Goal: Task Accomplishment & Management: Check status

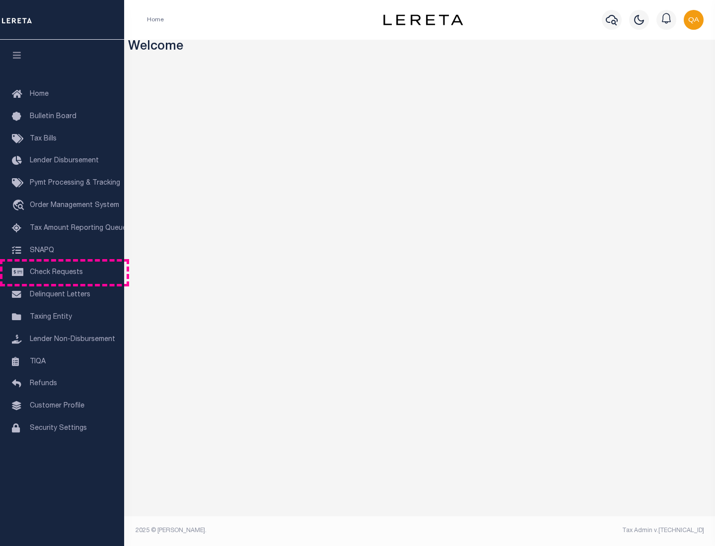
click at [62, 272] on span "Check Requests" at bounding box center [56, 272] width 53 height 7
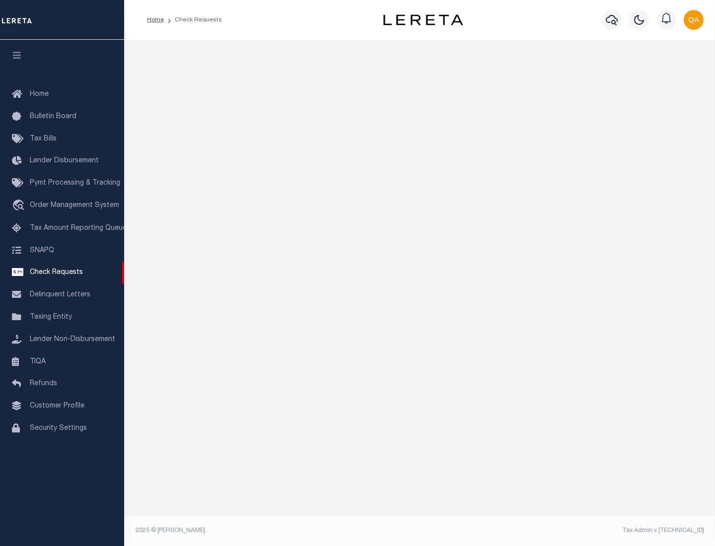
select select "50"
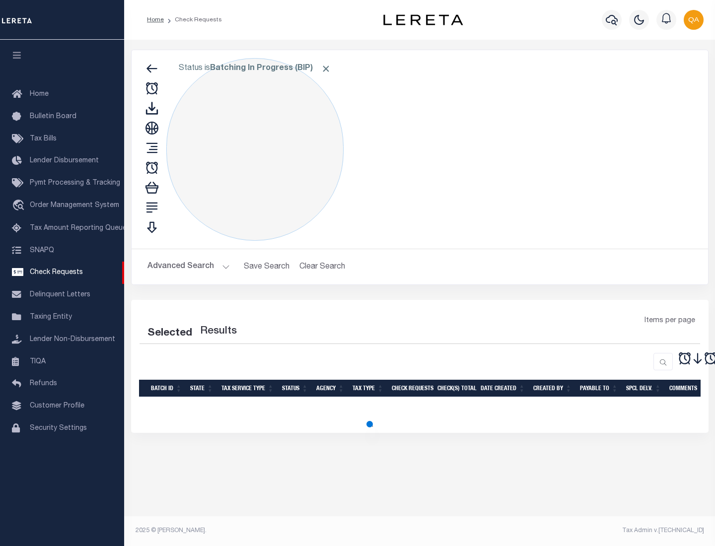
select select "50"
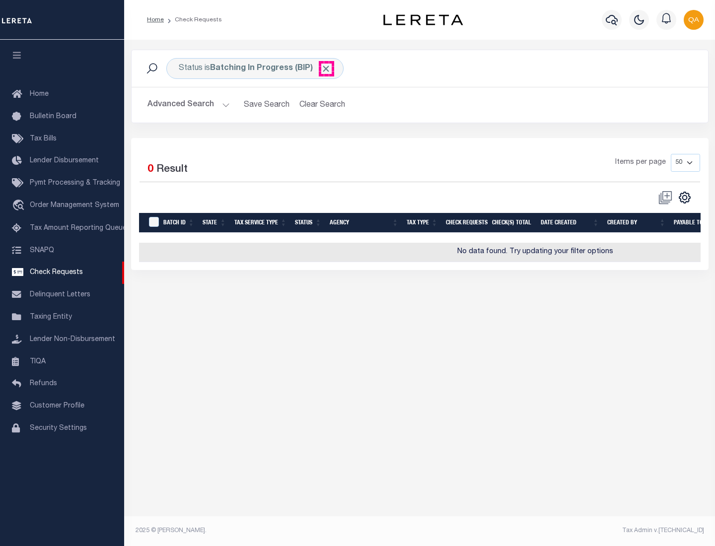
click at [326, 68] on span "Click to Remove" at bounding box center [326, 69] width 10 height 10
